Goal: Check status: Check status

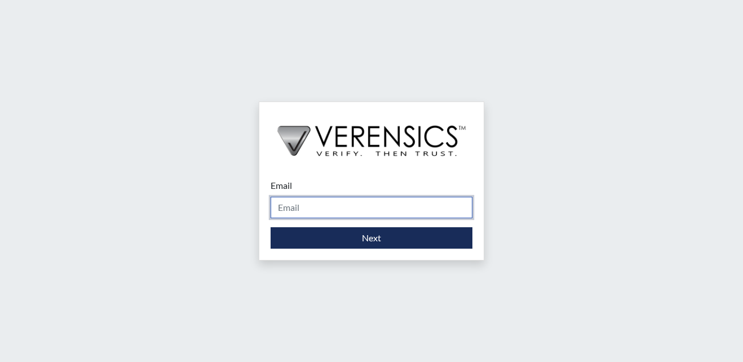
click at [349, 211] on input "Email" at bounding box center [372, 207] width 202 height 21
type input "[PERSON_NAME][EMAIL_ADDRESS][PERSON_NAME][DOMAIN_NAME]"
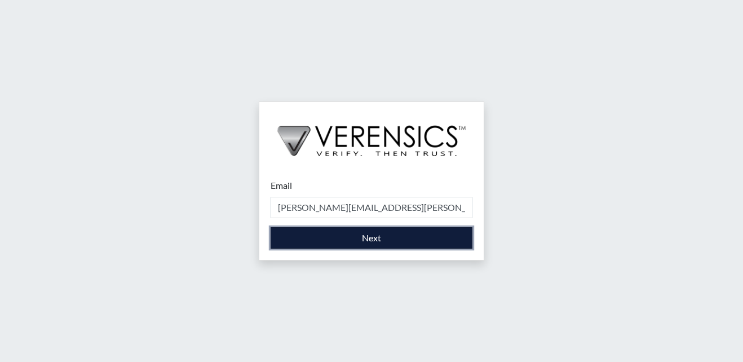
click at [377, 240] on button "Next" at bounding box center [372, 237] width 202 height 21
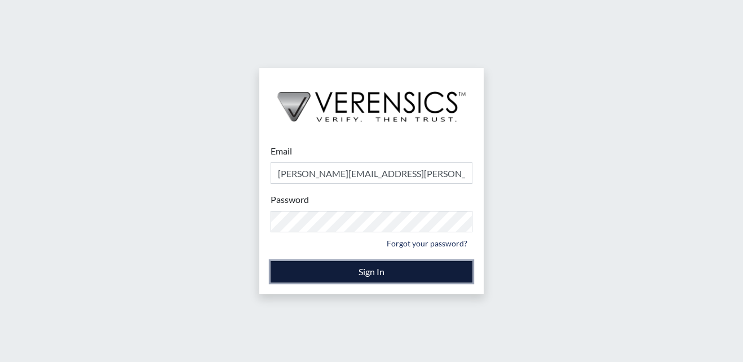
click at [369, 272] on button "Sign In" at bounding box center [372, 271] width 202 height 21
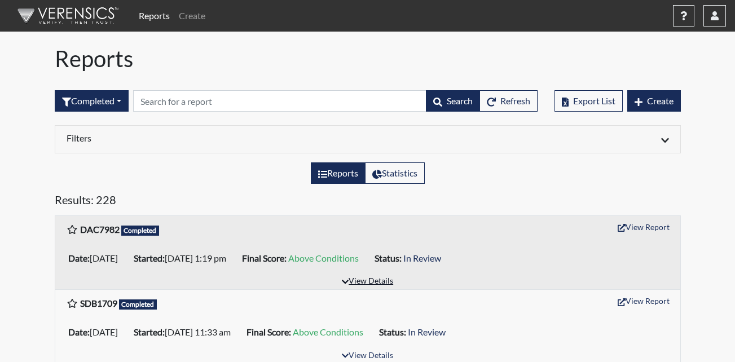
click at [374, 281] on button "View Details" at bounding box center [367, 281] width 61 height 15
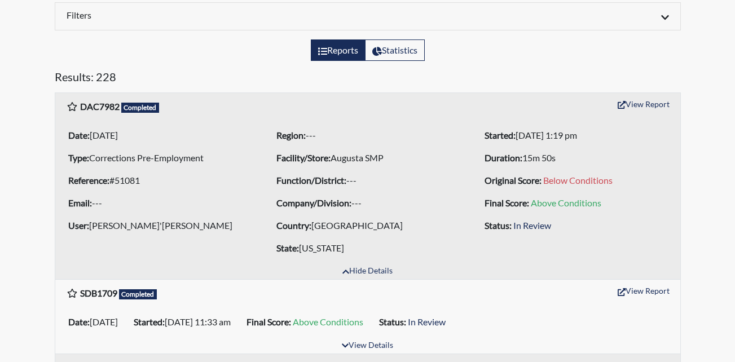
scroll to position [113, 0]
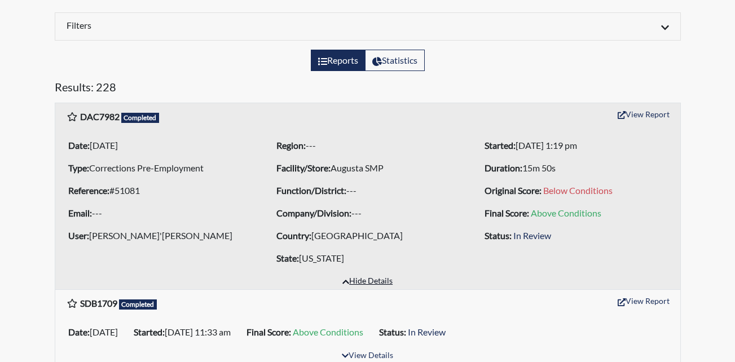
click at [370, 281] on button "Hide Details" at bounding box center [367, 281] width 60 height 15
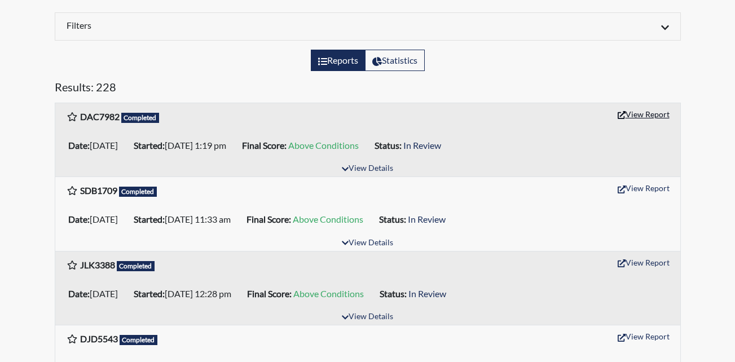
click at [623, 115] on icon "button" at bounding box center [622, 115] width 8 height 8
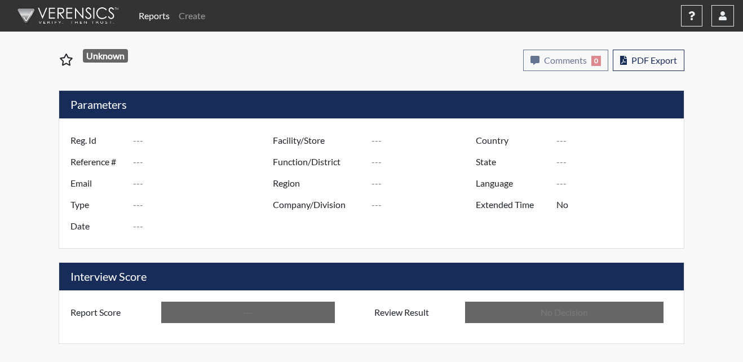
type input "DAC7982"
type input "51081"
type input "---"
type input "Corrections Pre-Employment"
type input "[DATE]"
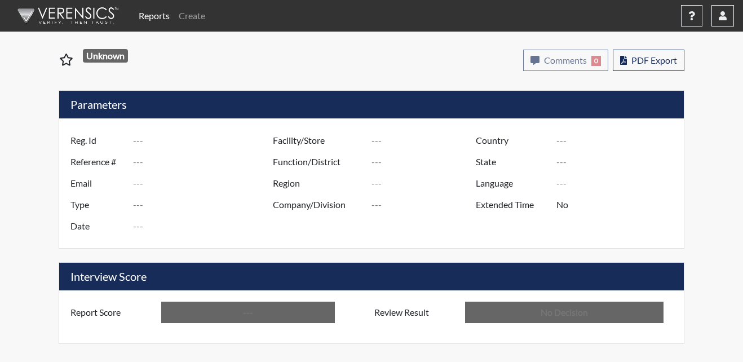
type input "Augusta SMP"
type input "[GEOGRAPHIC_DATA]"
type input "[US_STATE]"
type input "English"
type input "Above Conditions"
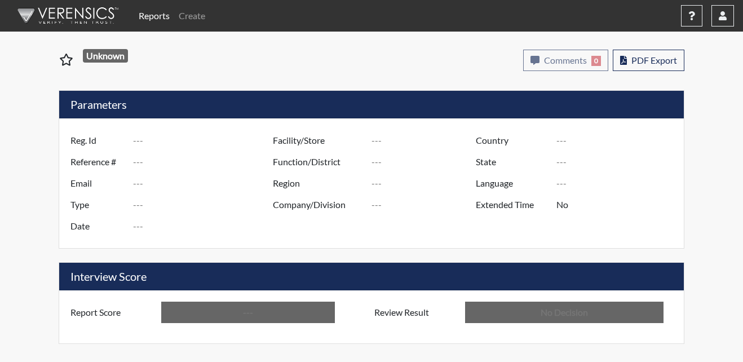
type input "In Review"
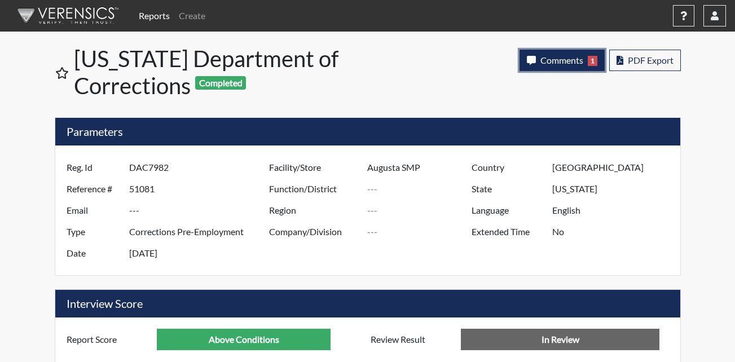
click at [566, 60] on span "Comments" at bounding box center [561, 60] width 43 height 11
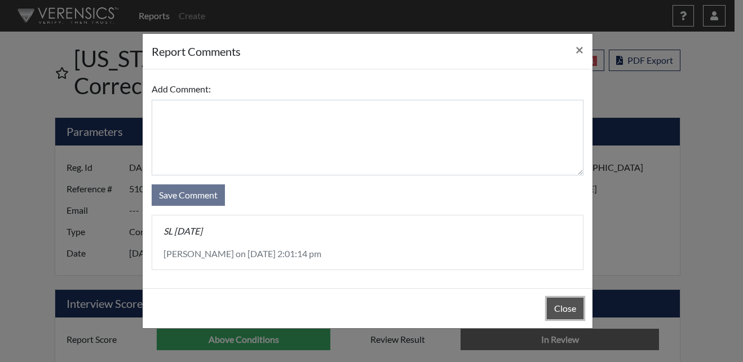
click at [563, 305] on button "Close" at bounding box center [565, 308] width 37 height 21
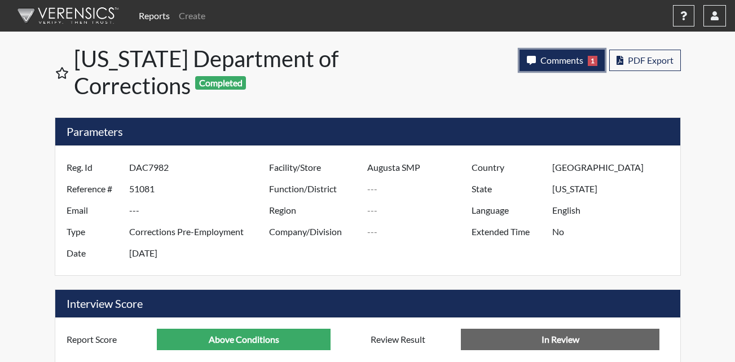
click at [588, 58] on span "1" at bounding box center [593, 61] width 10 height 10
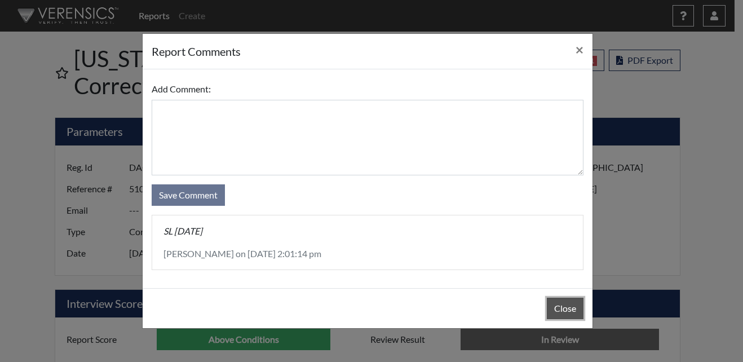
click at [566, 310] on button "Close" at bounding box center [565, 308] width 37 height 21
